Goal: Task Accomplishment & Management: Complete application form

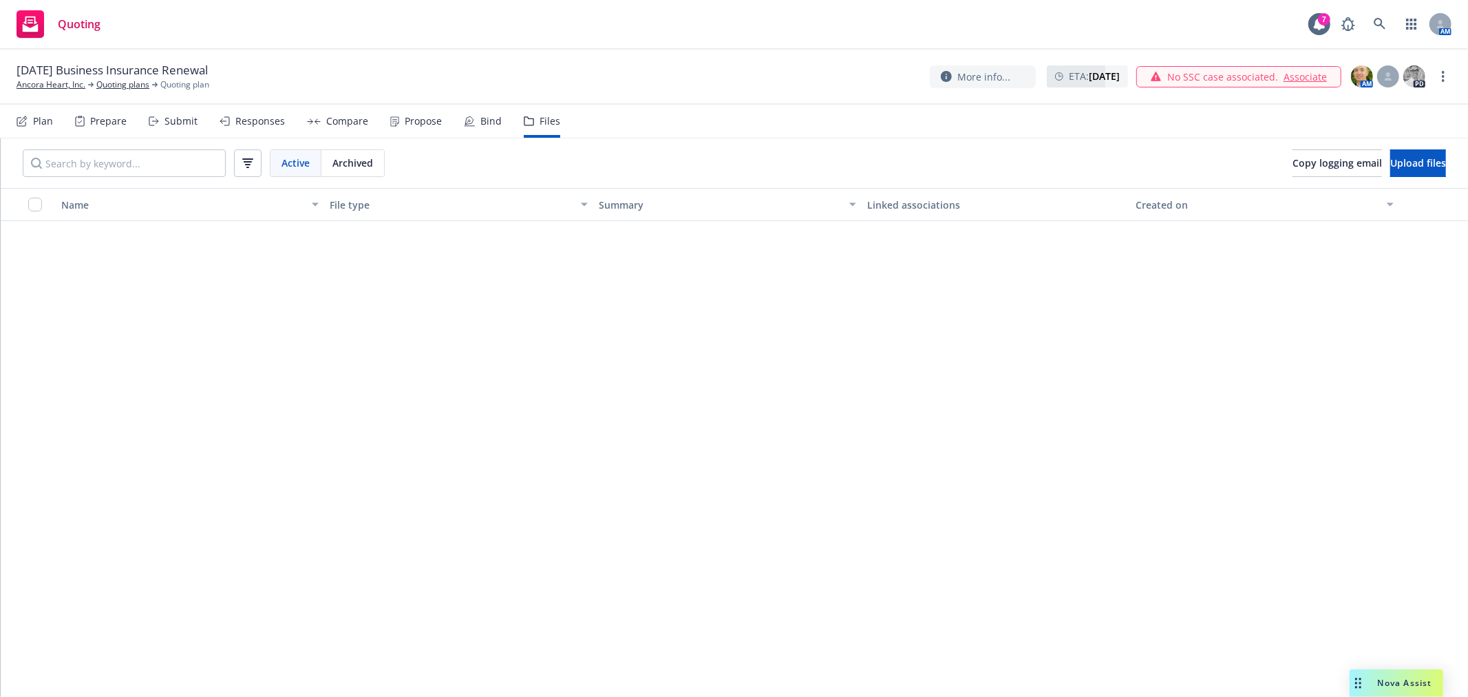
scroll to position [1227, 0]
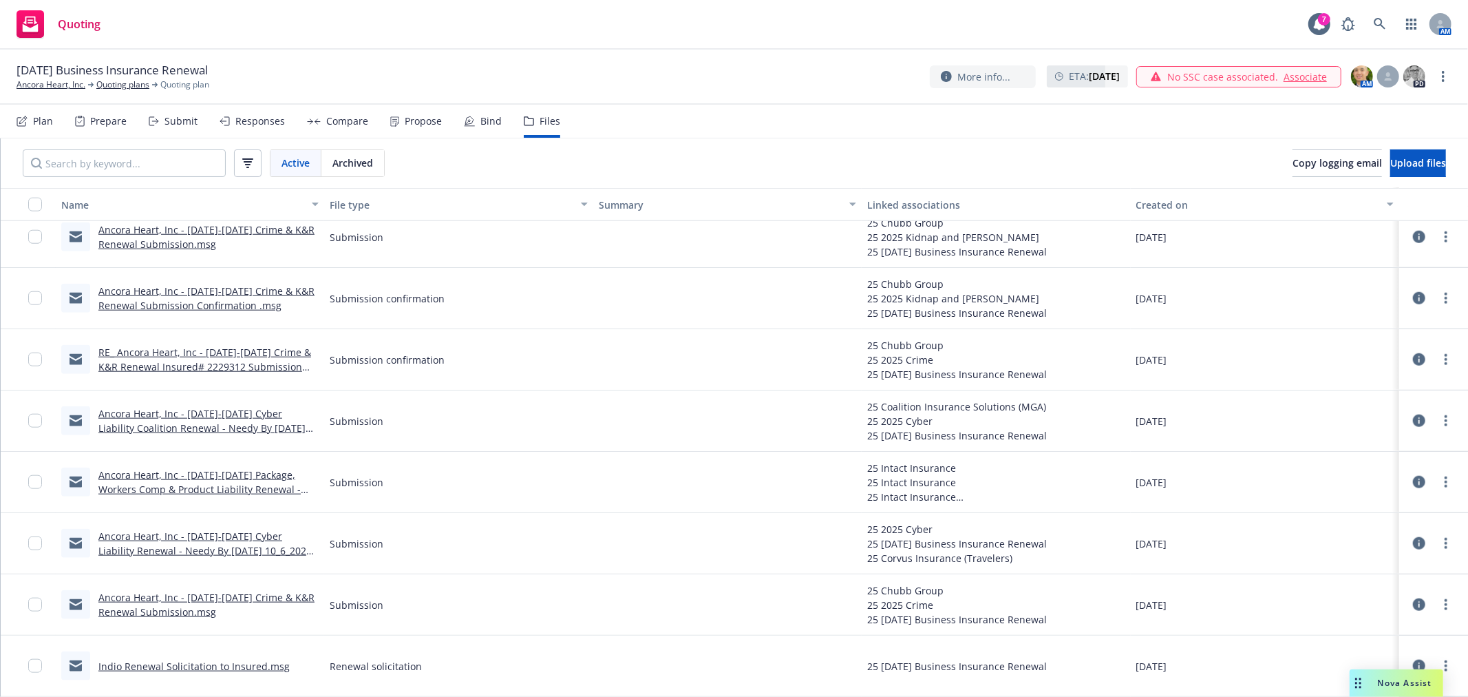
click at [613, 54] on div "[DATE] Business Insurance Renewal Ancora Heart, Inc. Quoting plans Quoting plan…" at bounding box center [734, 77] width 1468 height 55
click at [174, 123] on div "Submit" at bounding box center [180, 121] width 33 height 11
